Goal: Transaction & Acquisition: Purchase product/service

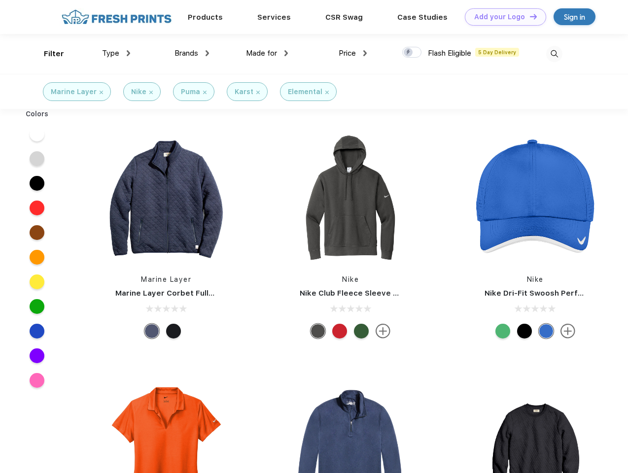
click at [502, 17] on link "Add your Logo Design Tool" at bounding box center [505, 16] width 81 height 17
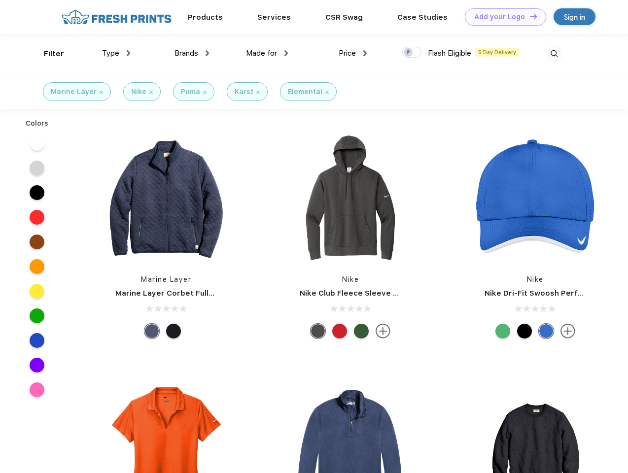
click at [0, 0] on div "Design Tool" at bounding box center [0, 0] width 0 height 0
click at [529, 16] on link "Add your Logo Design Tool" at bounding box center [505, 16] width 81 height 17
click at [47, 54] on div "Filter" at bounding box center [54, 53] width 20 height 11
click at [116, 53] on span "Type" at bounding box center [110, 53] width 17 height 9
click at [192, 53] on span "Brands" at bounding box center [186, 53] width 24 height 9
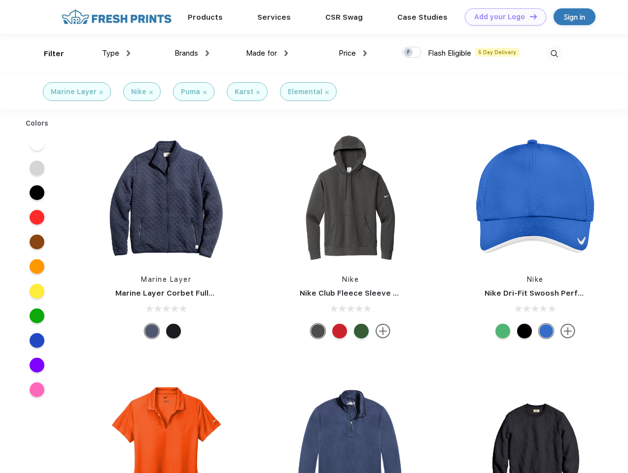
click at [267, 53] on span "Made for" at bounding box center [261, 53] width 31 height 9
click at [353, 53] on span "Price" at bounding box center [347, 53] width 17 height 9
click at [412, 53] on div at bounding box center [411, 52] width 19 height 11
click at [409, 53] on input "checkbox" at bounding box center [405, 49] width 6 height 6
click at [554, 54] on img at bounding box center [554, 54] width 16 height 16
